Goal: Book appointment/travel/reservation

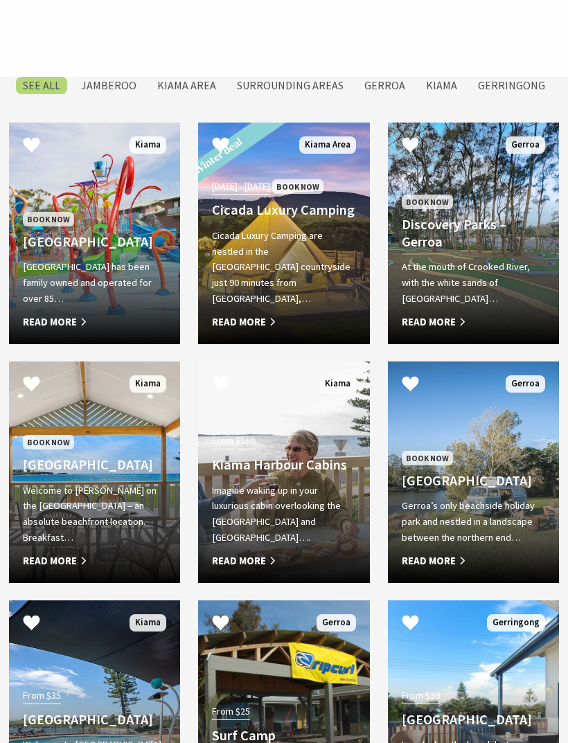
scroll to position [701, 0]
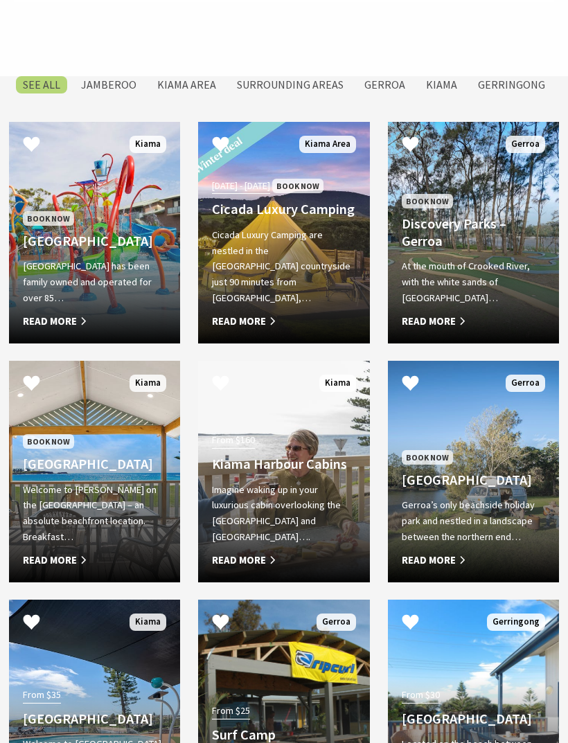
click at [335, 94] on label "Surrounding Areas" at bounding box center [290, 85] width 121 height 17
click at [0, 0] on input "Surrounding Areas" at bounding box center [0, 0] width 0 height 0
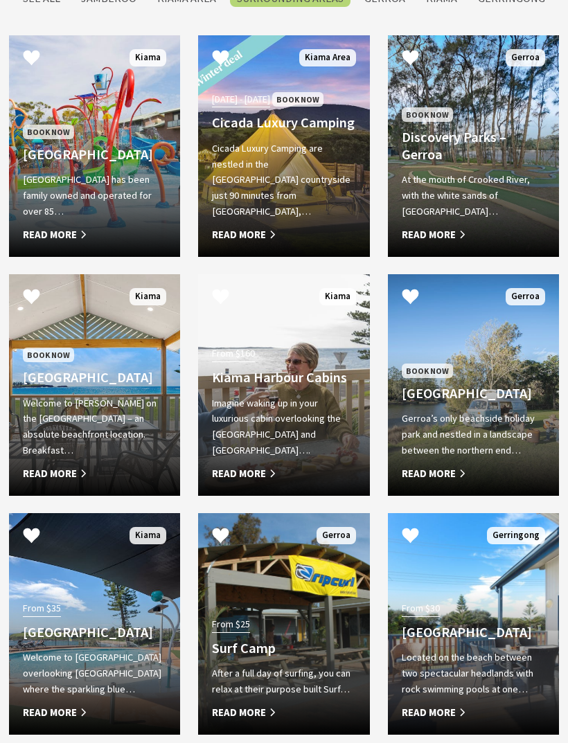
scroll to position [789, 0]
click at [470, 220] on p "At the mouth of Crooked River, with the white sands of Seven Mile Beach…" at bounding box center [473, 196] width 143 height 48
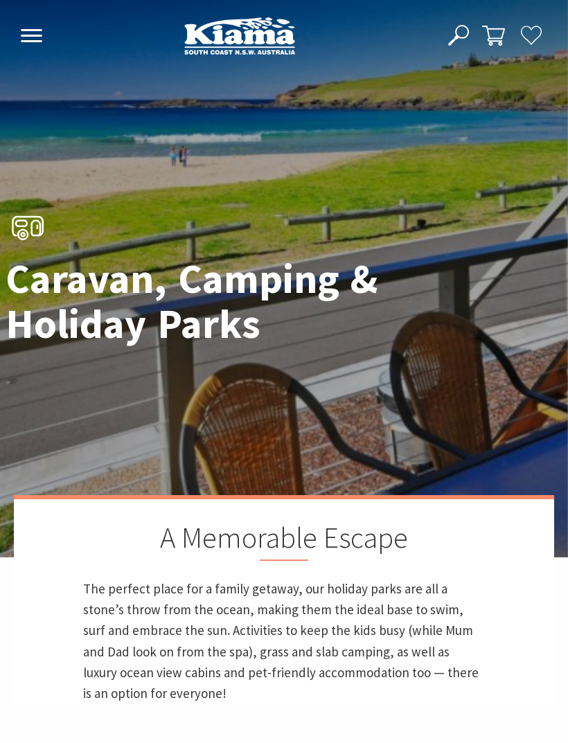
scroll to position [1310, 0]
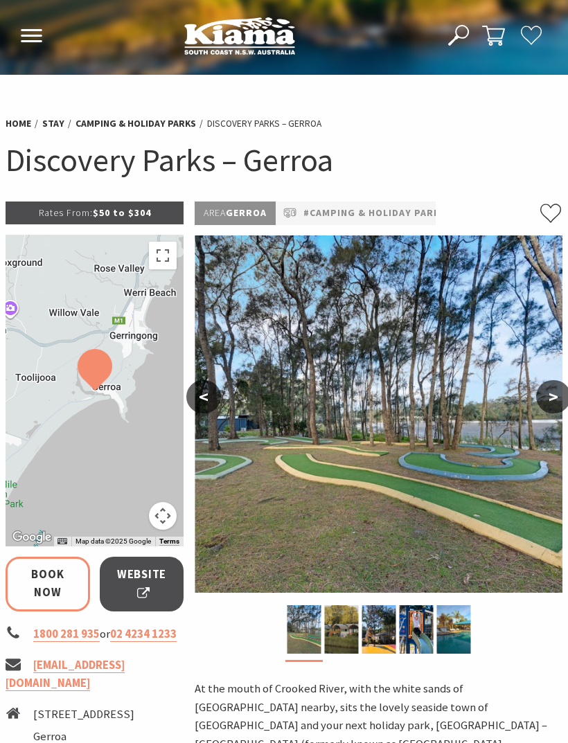
select select "3"
select select "2"
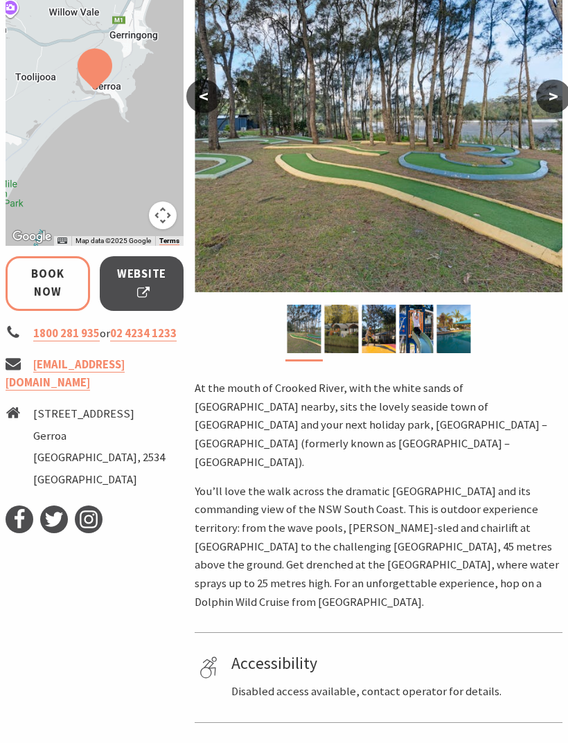
click at [55, 288] on link "Book Now" at bounding box center [48, 283] width 85 height 55
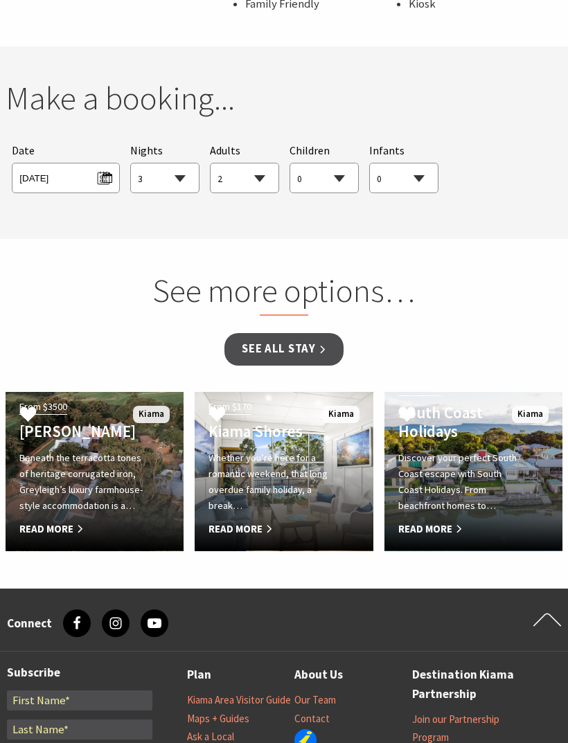
scroll to position [1153, 0]
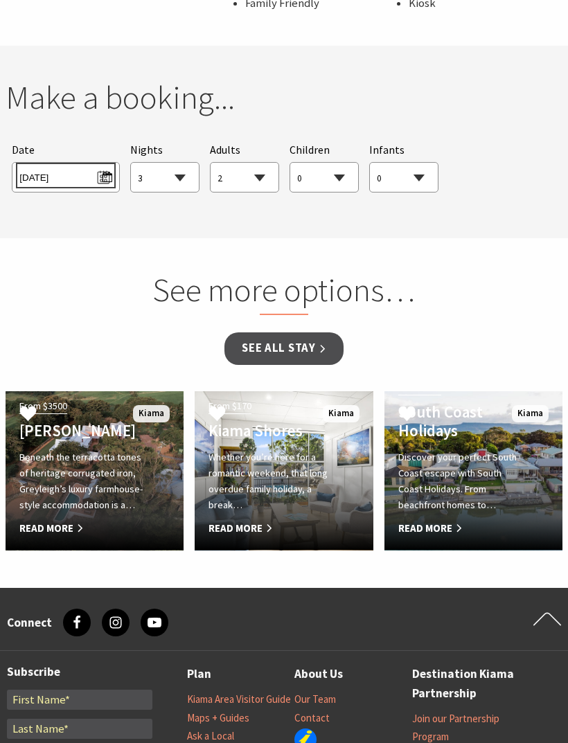
click at [104, 166] on span "Sat 04/10/2025" at bounding box center [65, 175] width 92 height 19
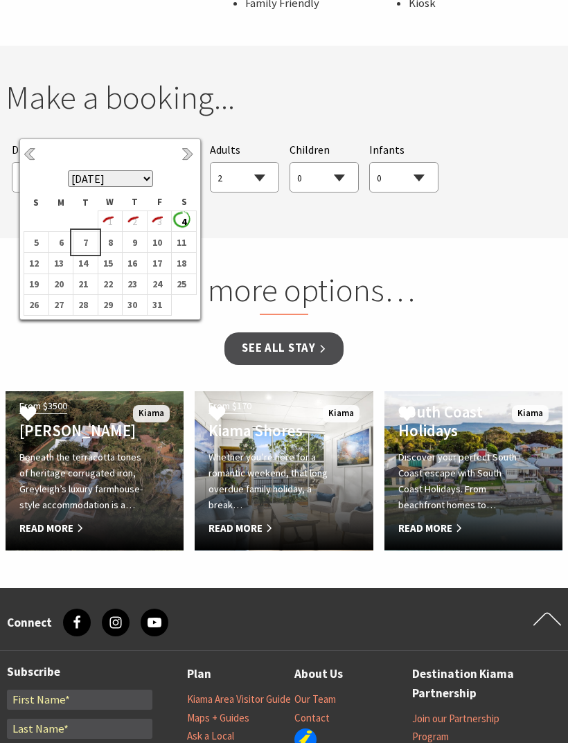
click at [88, 247] on b "7" at bounding box center [82, 243] width 18 height 18
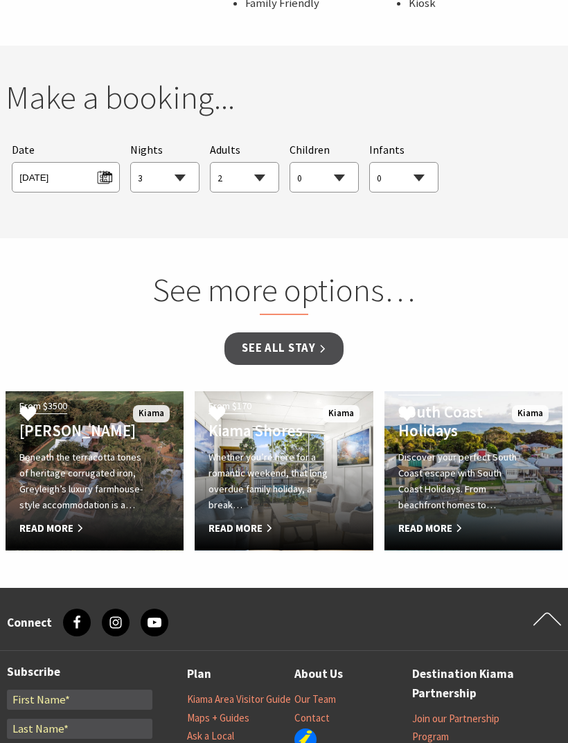
click at [180, 163] on select "1 2 3 4 5 6 7 8 9 10 11 12 13 14 15 16 17 18 19 20 21 22 23 24 25 26 27 28 29 30" at bounding box center [165, 178] width 68 height 30
select select "2"
click at [263, 163] on select "0 1 2 3 4 5 6 7 8 9 10 11 12 13 14 15 16 17 18 19 20 21 22 23 24 25 26 27 28 29…" at bounding box center [245, 178] width 68 height 30
select select "1"
click at [287, 333] on link "See all Stay" at bounding box center [283, 349] width 118 height 33
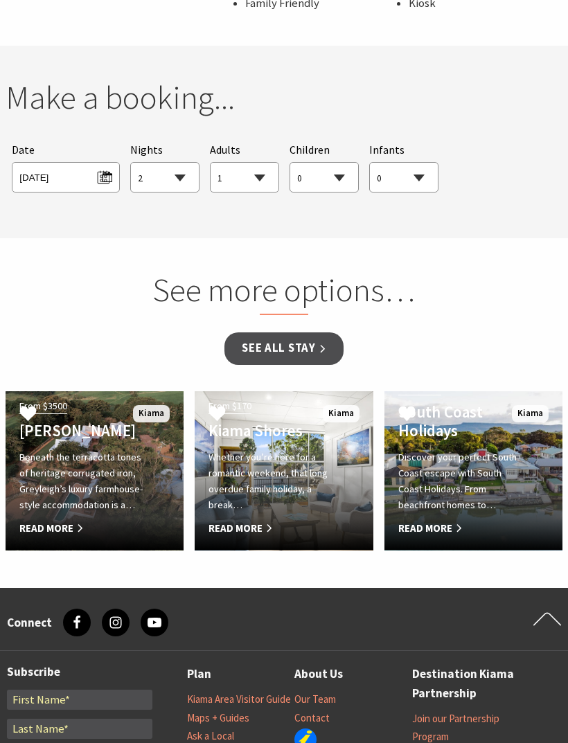
scroll to position [1198, 0]
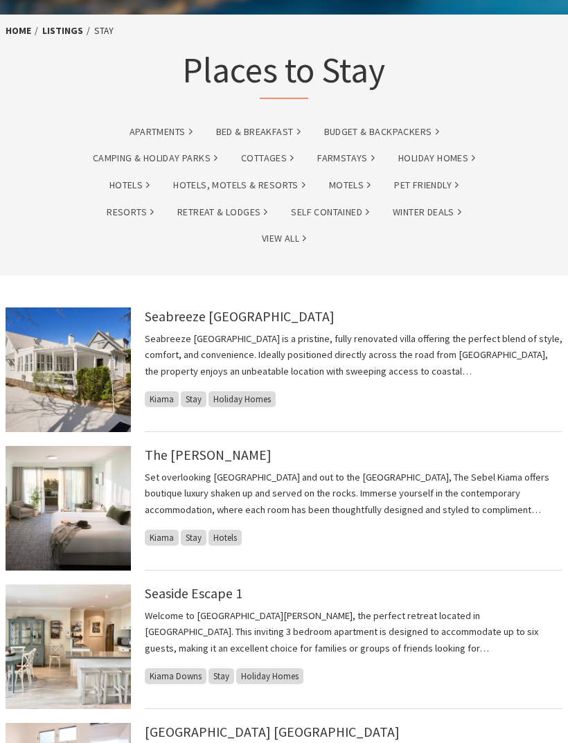
scroll to position [61, 0]
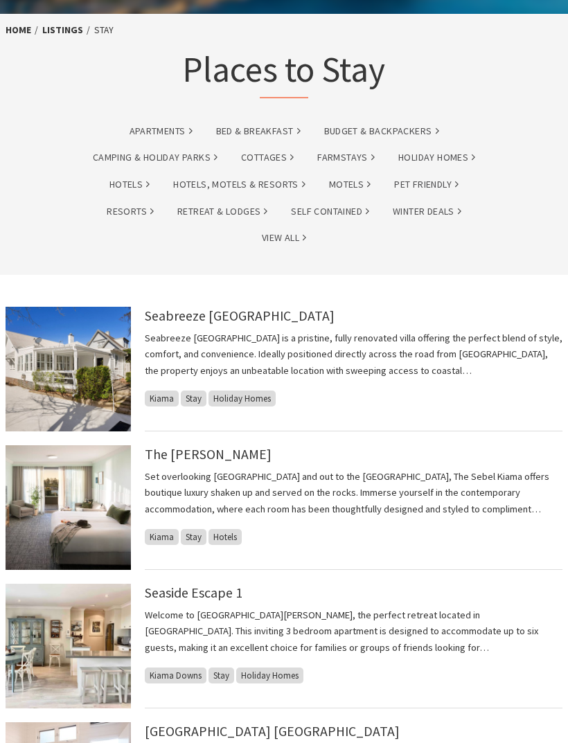
click at [308, 320] on link "Seabreeze Luxury Beach House" at bounding box center [240, 316] width 190 height 17
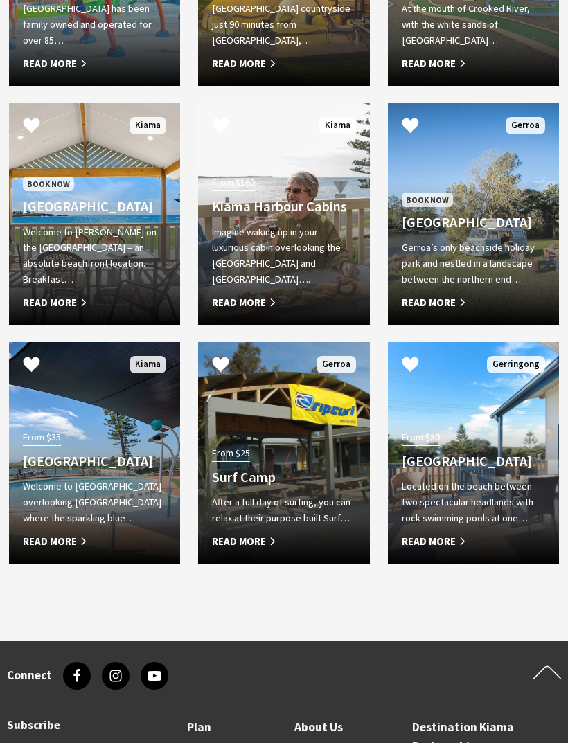
scroll to position [960, 0]
click at [441, 207] on span "Book Now" at bounding box center [427, 200] width 51 height 15
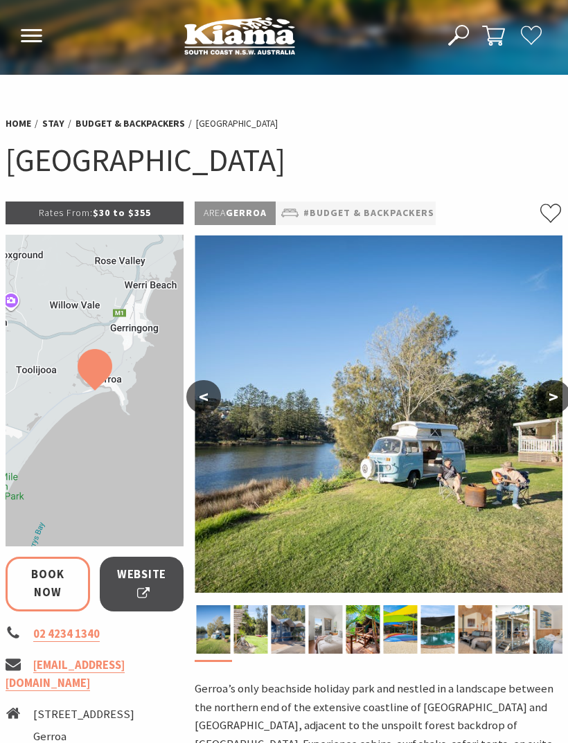
select select "2"
select select "1"
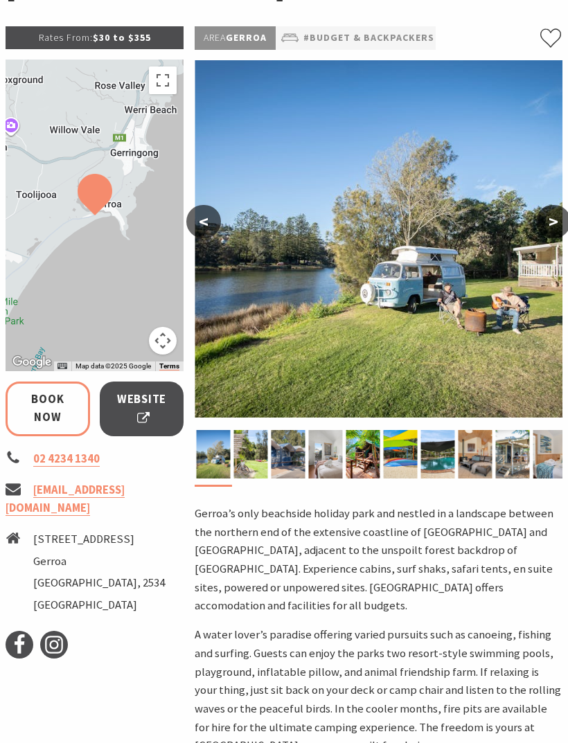
scroll to position [175, 0]
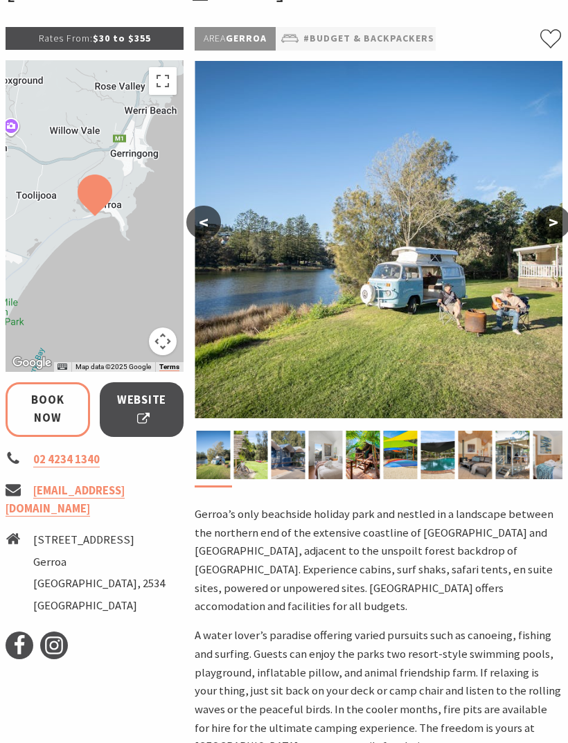
click at [144, 410] on span "Website" at bounding box center [142, 409] width 50 height 37
